Goal: Download file/media

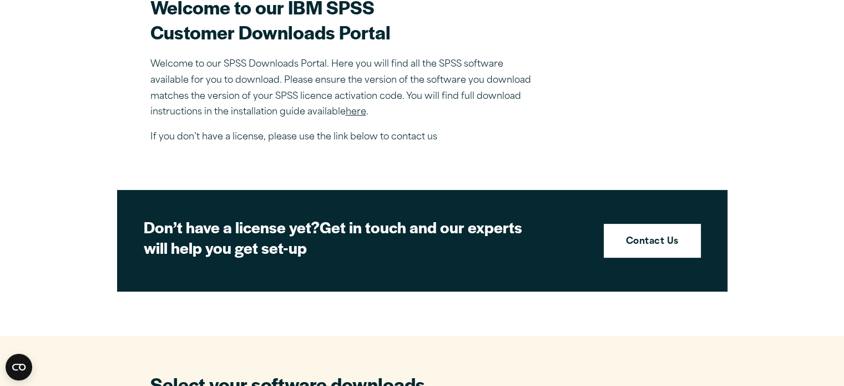
scroll to position [333, 0]
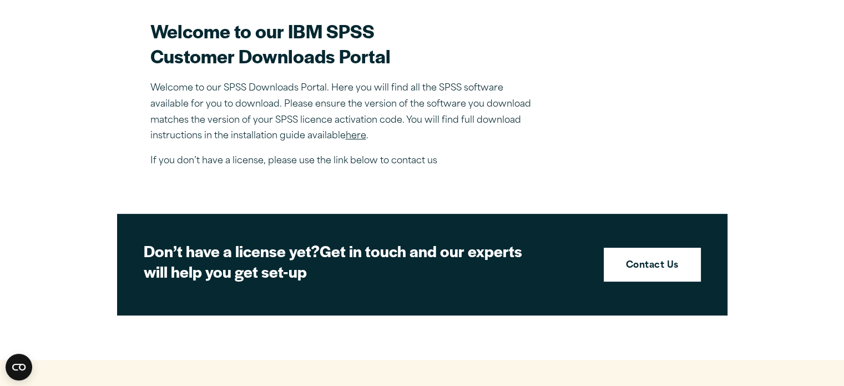
click at [354, 135] on link "here" at bounding box center [356, 135] width 21 height 9
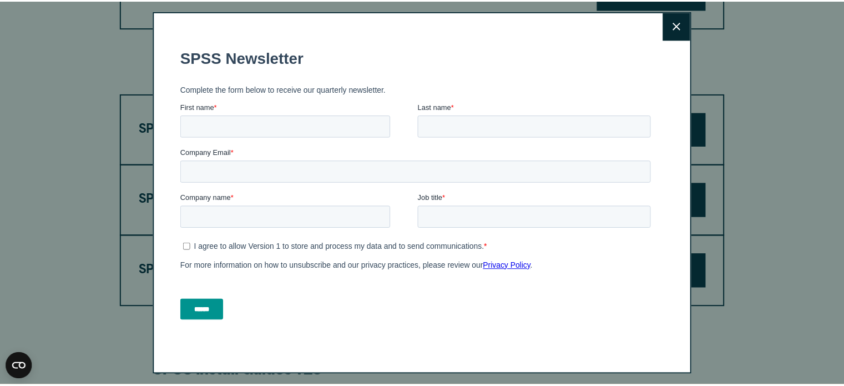
scroll to position [777, 0]
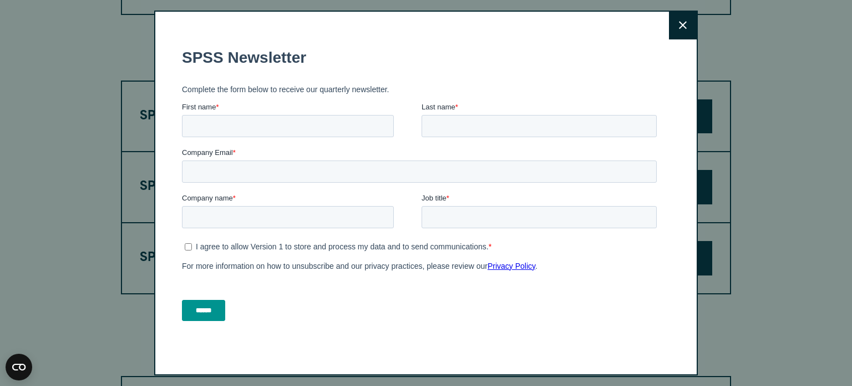
click at [669, 29] on button "Close" at bounding box center [683, 26] width 28 height 28
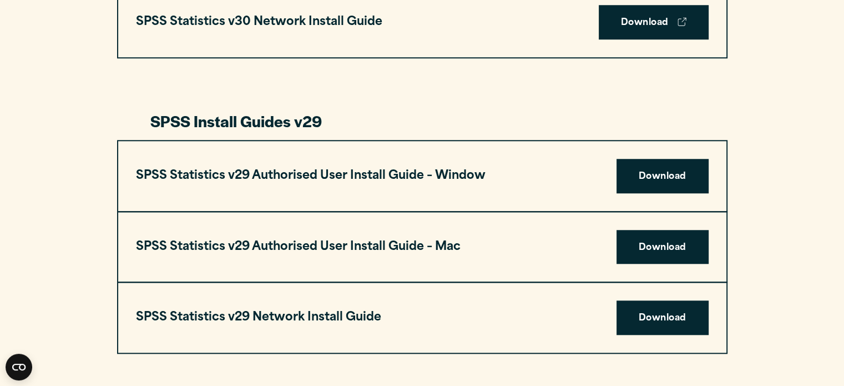
scroll to position [1054, 0]
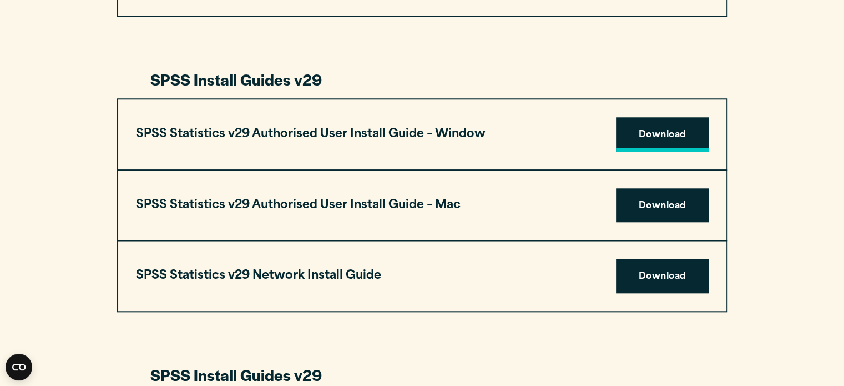
click at [659, 133] on link "Download" at bounding box center [662, 134] width 92 height 34
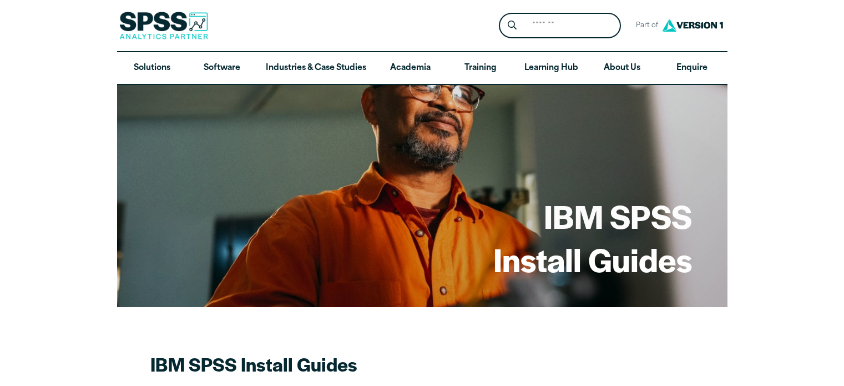
scroll to position [1054, 0]
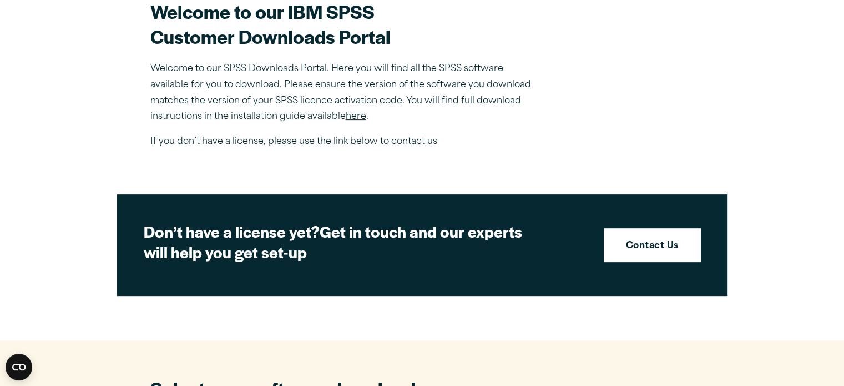
scroll to position [333, 0]
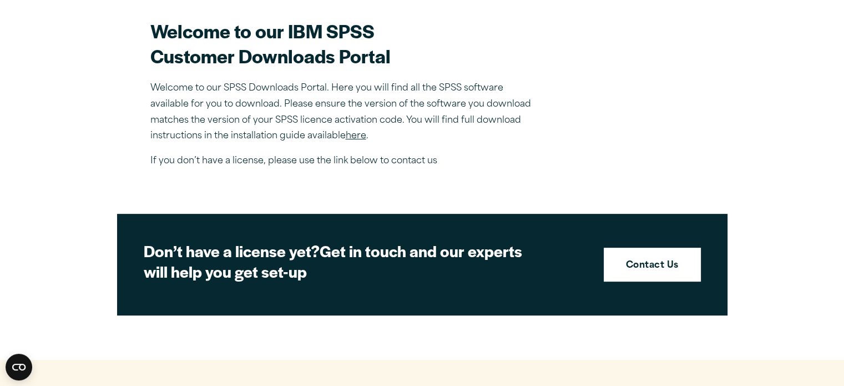
click at [362, 135] on link "here" at bounding box center [356, 135] width 21 height 9
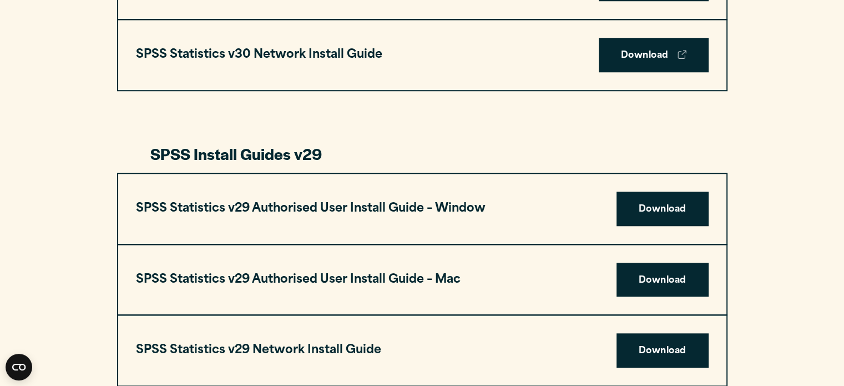
scroll to position [999, 0]
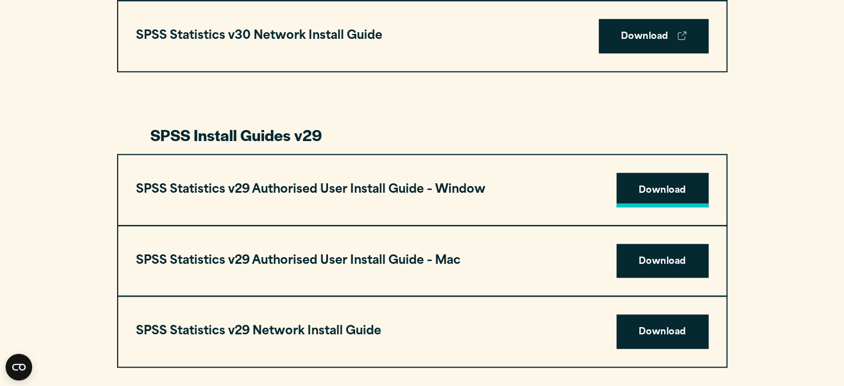
click at [683, 190] on link "Download" at bounding box center [662, 190] width 92 height 34
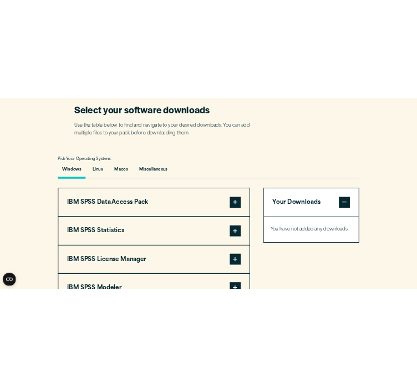
scroll to position [721, 0]
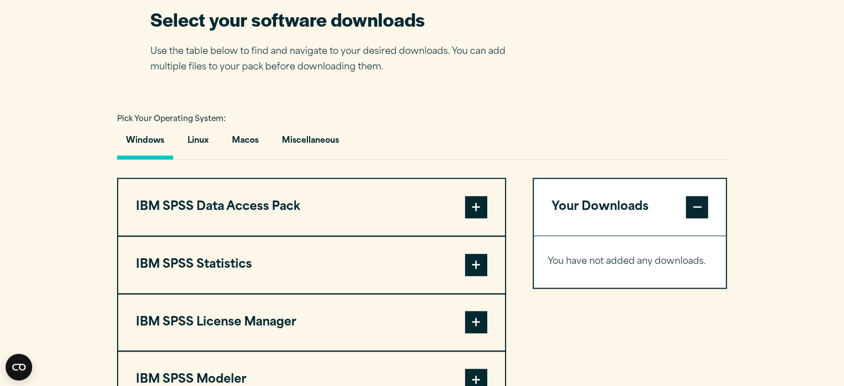
click at [138, 149] on button "Windows" at bounding box center [145, 144] width 56 height 32
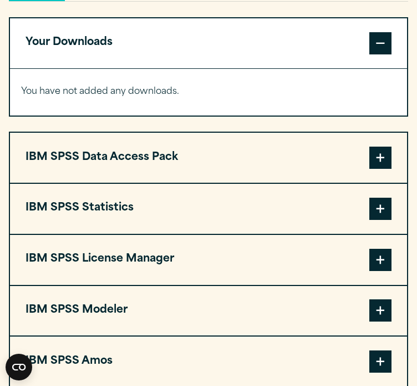
scroll to position [888, 0]
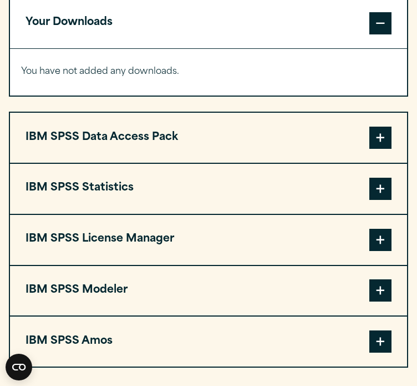
click at [107, 164] on button "IBM SPSS Statistics" at bounding box center [208, 189] width 397 height 50
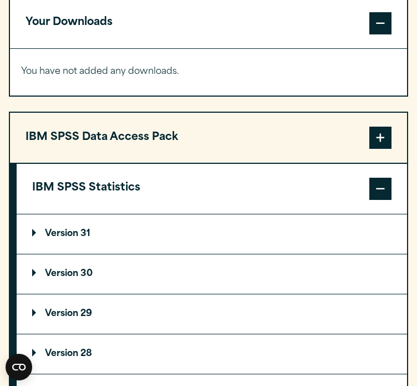
click at [80, 294] on summary "Version 29" at bounding box center [212, 313] width 391 height 39
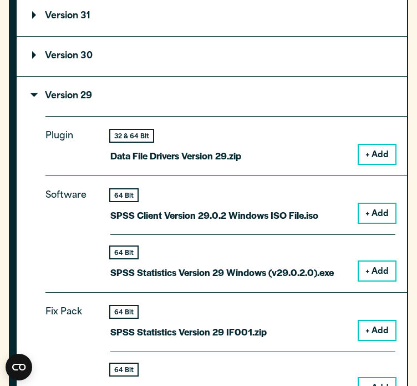
scroll to position [1110, 0]
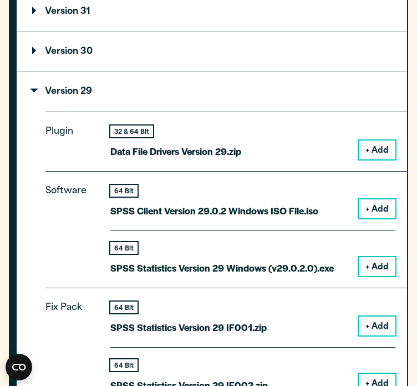
click at [388, 257] on button "+ Add" at bounding box center [377, 266] width 37 height 19
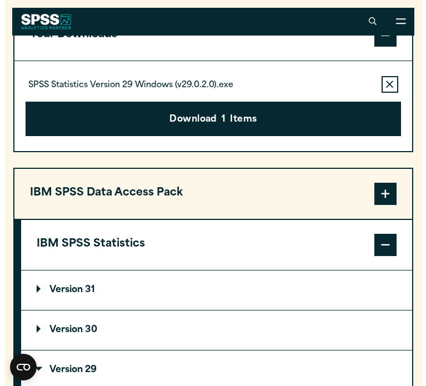
scroll to position [764, 0]
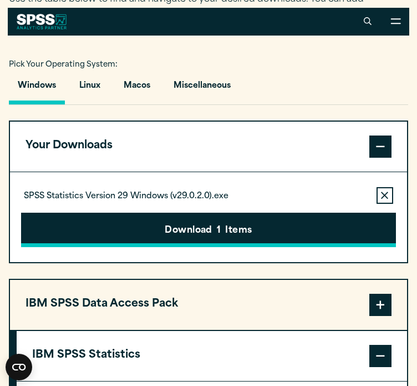
click at [231, 212] on button "Download 1 Items" at bounding box center [208, 229] width 374 height 34
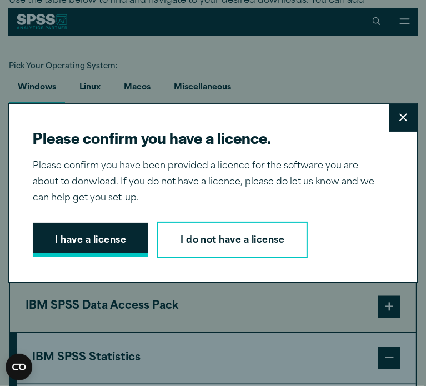
click at [87, 239] on button "I have a license" at bounding box center [90, 239] width 115 height 34
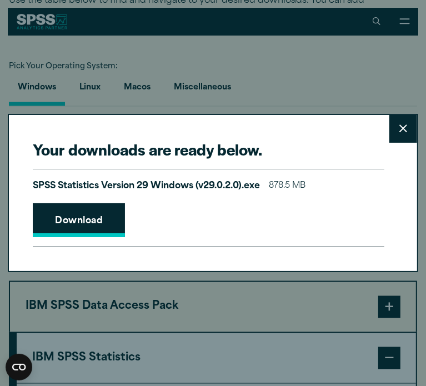
click at [75, 216] on link "Download" at bounding box center [79, 220] width 92 height 34
